Goal: Task Accomplishment & Management: Manage account settings

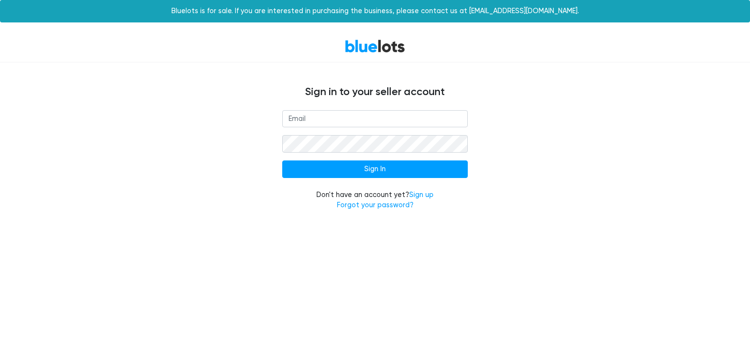
type input "[EMAIL_ADDRESS][DOMAIN_NAME]"
click at [365, 178] on form "alextrading.b2b@gmail.com Sign In Don't have an account yet? Sign up Forgot you…" at bounding box center [374, 160] width 185 height 101
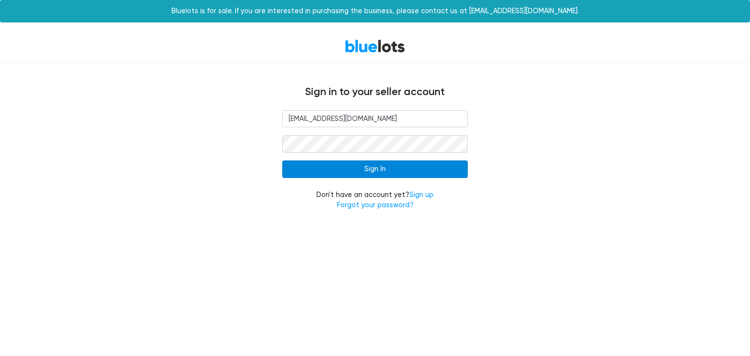
click at [369, 173] on input "Sign In" at bounding box center [374, 170] width 185 height 18
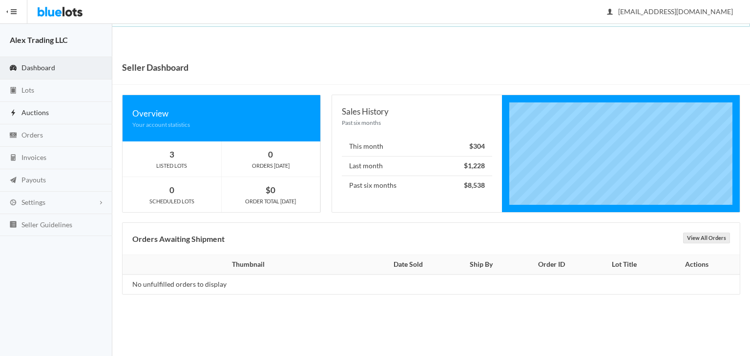
click at [76, 114] on link "Auctions" at bounding box center [56, 113] width 112 height 22
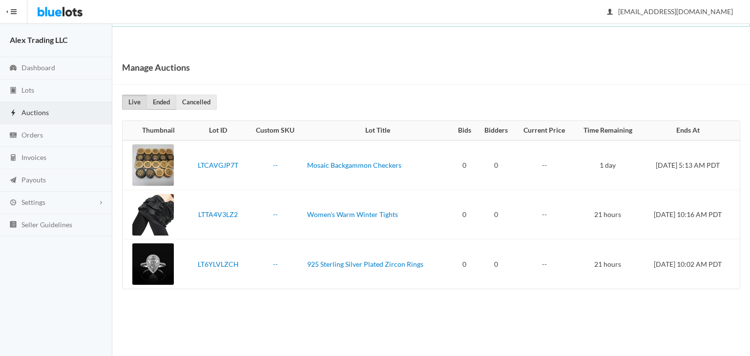
click at [146, 104] on link "Ended" at bounding box center [161, 102] width 30 height 15
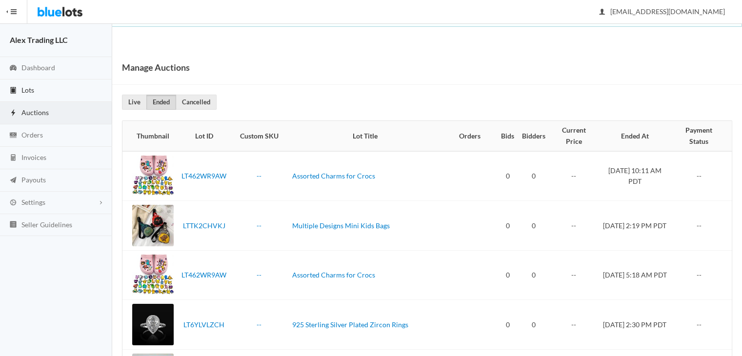
click at [71, 89] on link "Lots" at bounding box center [56, 91] width 112 height 22
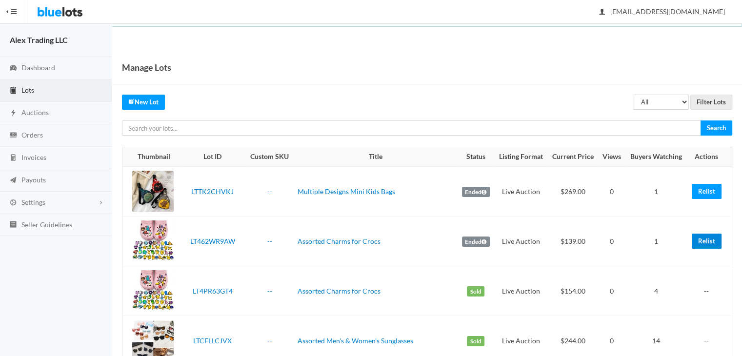
click at [715, 243] on link "Relist" at bounding box center [707, 241] width 30 height 15
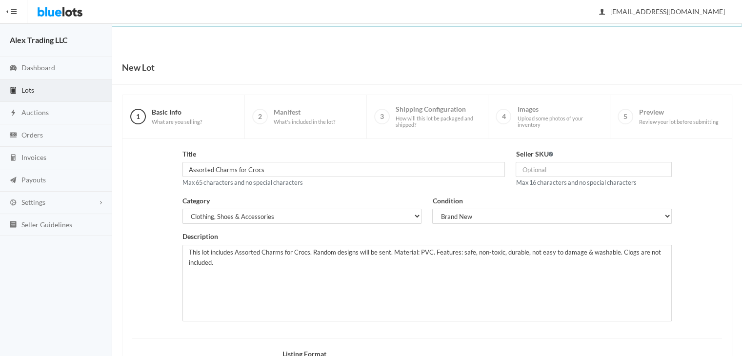
scroll to position [131, 0]
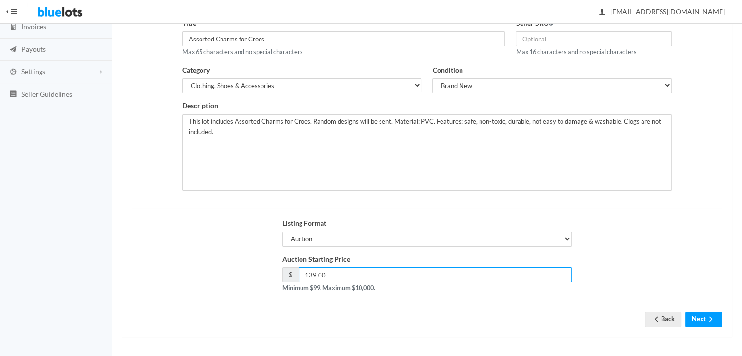
click at [313, 276] on input "139.00" at bounding box center [436, 274] width 274 height 15
type input "134.00"
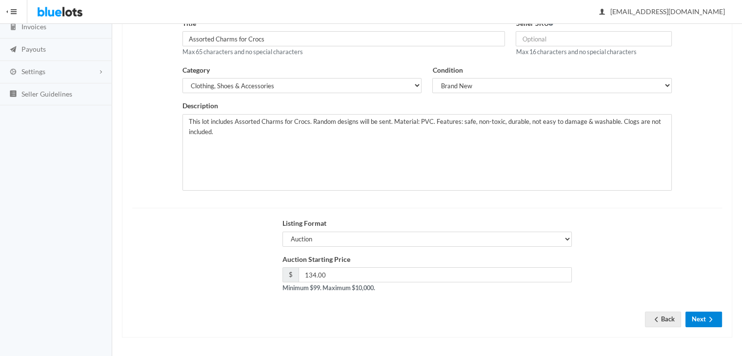
click at [703, 321] on button "Next" at bounding box center [704, 319] width 37 height 15
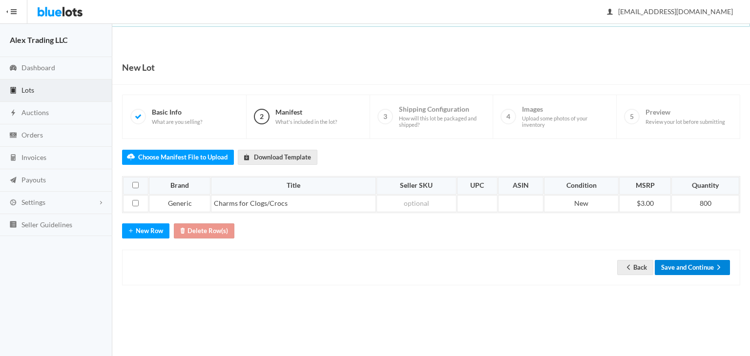
click at [709, 268] on button "Save and Continue" at bounding box center [691, 267] width 75 height 15
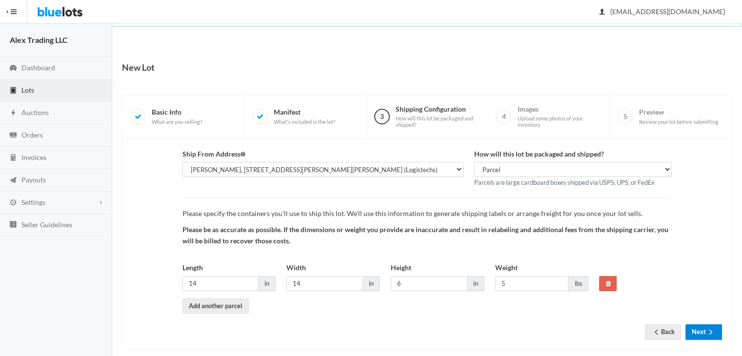
click at [709, 333] on icon "arrow forward" at bounding box center [711, 332] width 10 height 8
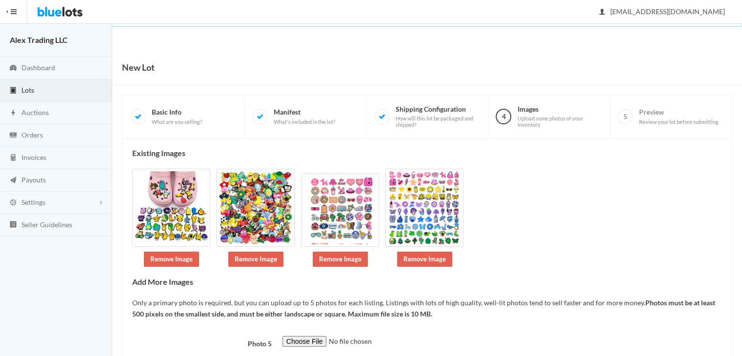
scroll to position [64, 0]
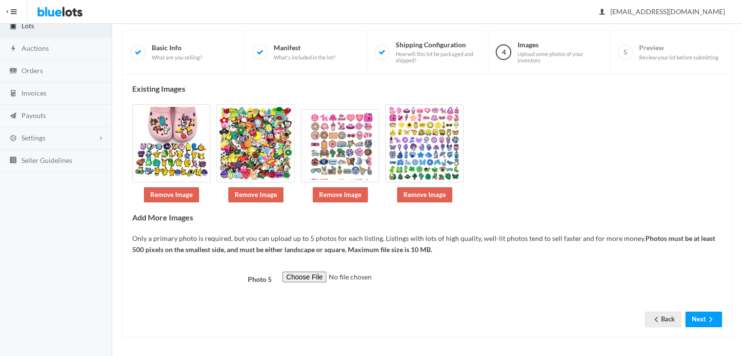
click at [694, 309] on form "Photo 5 Back Next" at bounding box center [427, 292] width 590 height 41
click at [696, 314] on button "Next" at bounding box center [704, 319] width 37 height 15
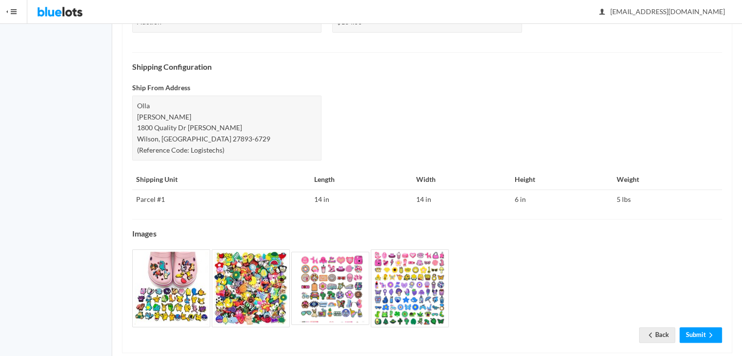
scroll to position [373, 0]
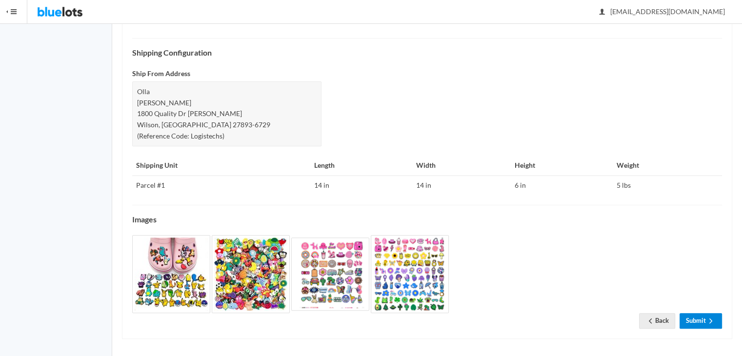
click at [709, 317] on icon "arrow forward" at bounding box center [711, 321] width 10 height 8
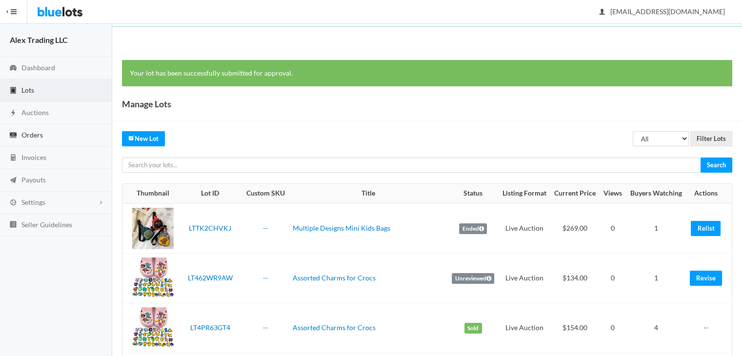
click at [44, 135] on link "Orders" at bounding box center [56, 135] width 112 height 22
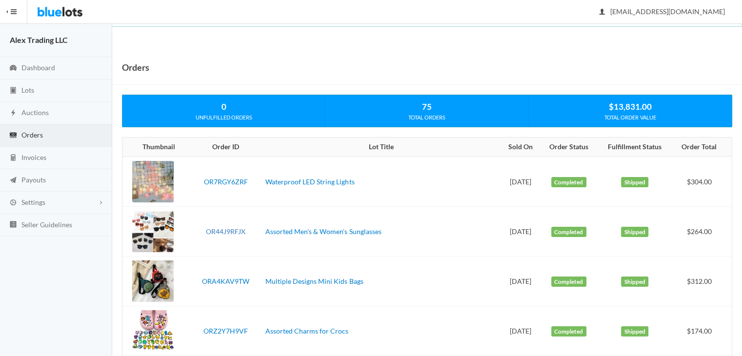
click at [225, 228] on link "OR44J9RFJX" at bounding box center [226, 231] width 40 height 8
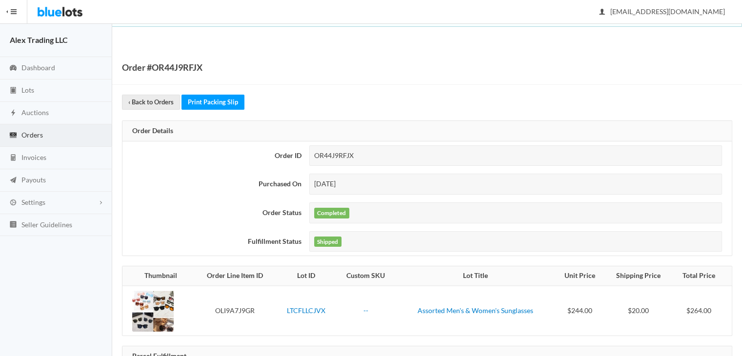
scroll to position [70, 0]
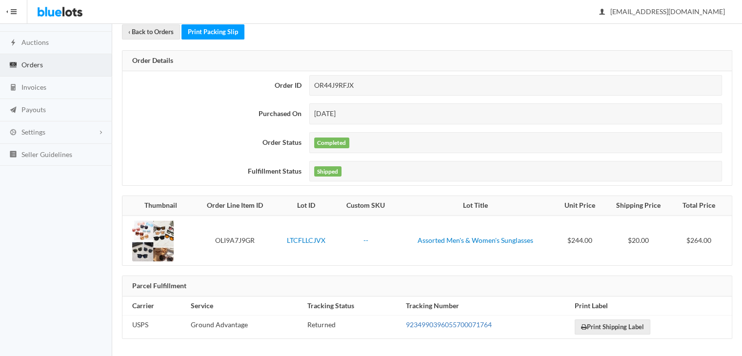
click at [456, 321] on link "9234990396055700071764" at bounding box center [449, 325] width 86 height 8
